Goal: Transaction & Acquisition: Subscribe to service/newsletter

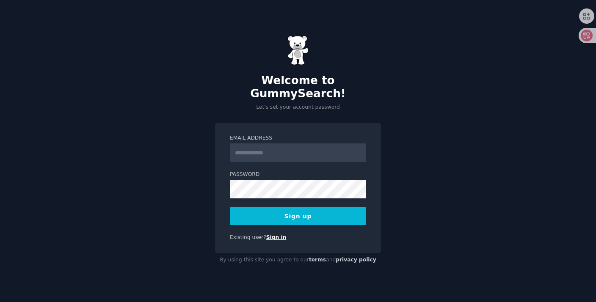
click at [270, 234] on link "Sign in" at bounding box center [276, 237] width 20 height 6
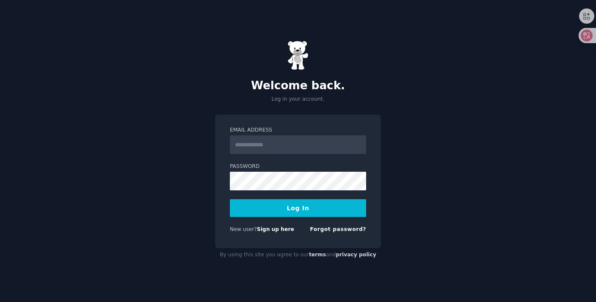
click at [270, 229] on link "Sign up here" at bounding box center [275, 229] width 37 height 6
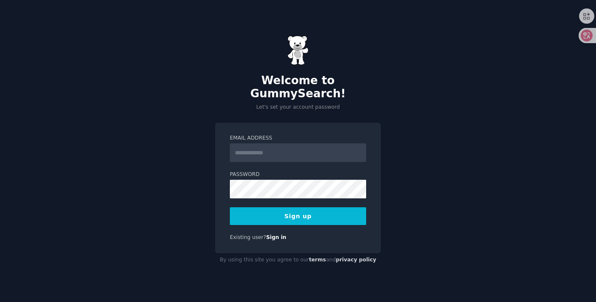
click at [308, 148] on input "Email Address" at bounding box center [298, 152] width 136 height 19
type input "**********"
click at [230, 207] on button "Sign up" at bounding box center [298, 216] width 136 height 18
click at [323, 210] on button "Sign up" at bounding box center [298, 216] width 136 height 18
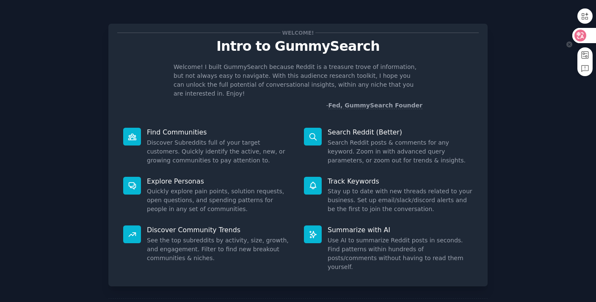
click at [586, 41] on div at bounding box center [583, 35] width 23 height 15
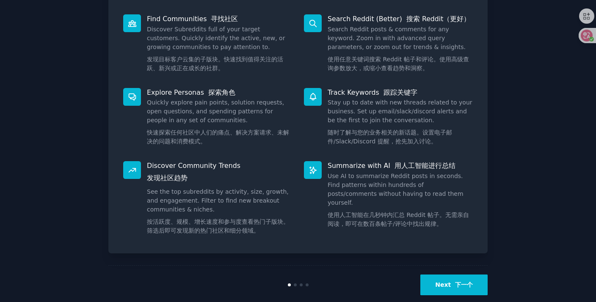
scroll to position [167, 0]
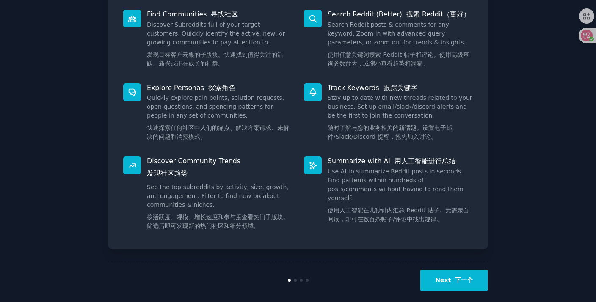
click at [456, 270] on button "Next 下一个" at bounding box center [453, 280] width 67 height 21
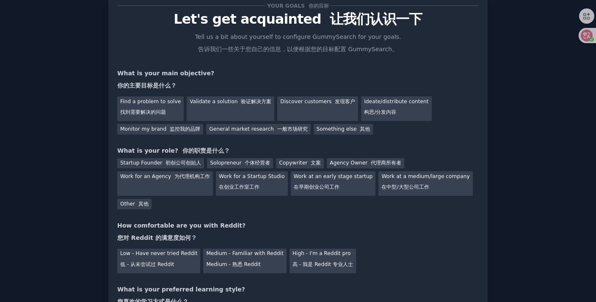
scroll to position [26, 0]
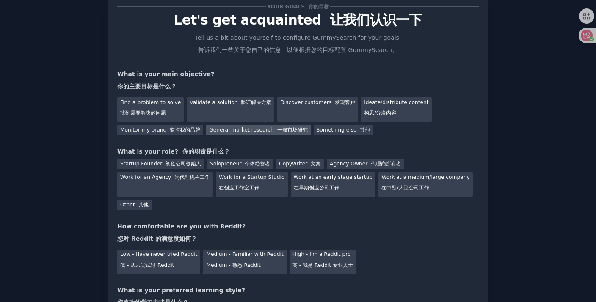
click at [252, 133] on div "General market research 一般市场研究" at bounding box center [258, 130] width 104 height 11
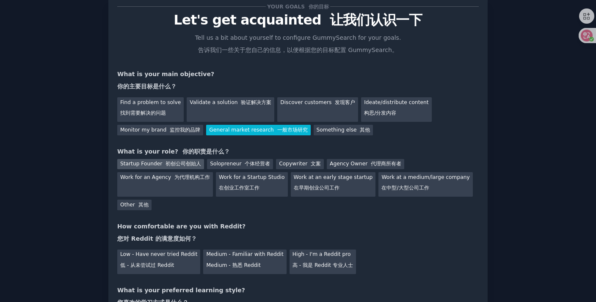
click at [170, 162] on font "初创公司创始人" at bounding box center [183, 164] width 36 height 6
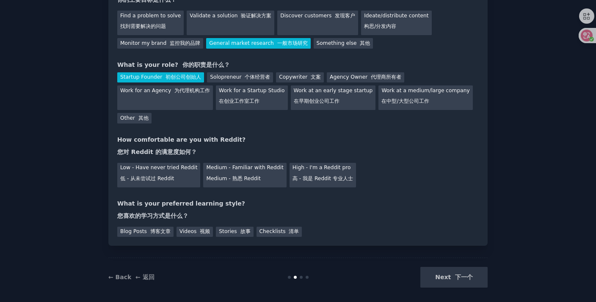
scroll to position [119, 0]
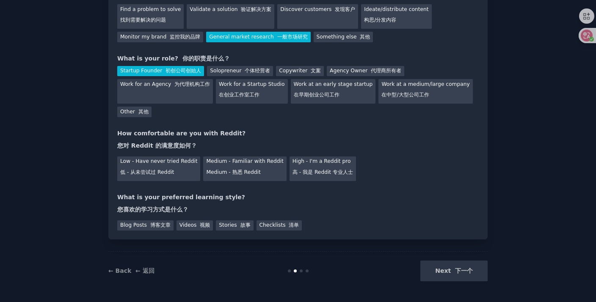
click at [240, 207] on div "What is your preferred learning style? 您喜欢的学习方式是什么？" at bounding box center [297, 205] width 361 height 25
click at [176, 171] on div "Low - Have never tried Reddit 低 - 从未尝试过 Reddit" at bounding box center [158, 169] width 83 height 25
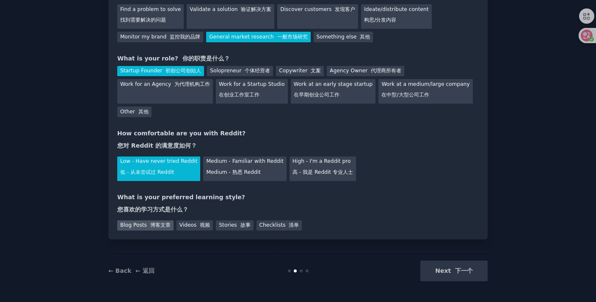
click at [157, 229] on div "Blog Posts 博客文章" at bounding box center [145, 225] width 56 height 11
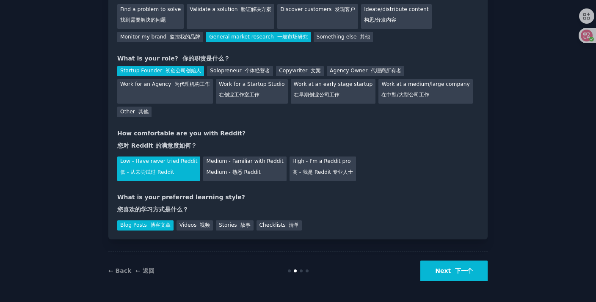
click at [457, 270] on font "下一个" at bounding box center [464, 270] width 18 height 7
